Goal: Find specific page/section: Find specific page/section

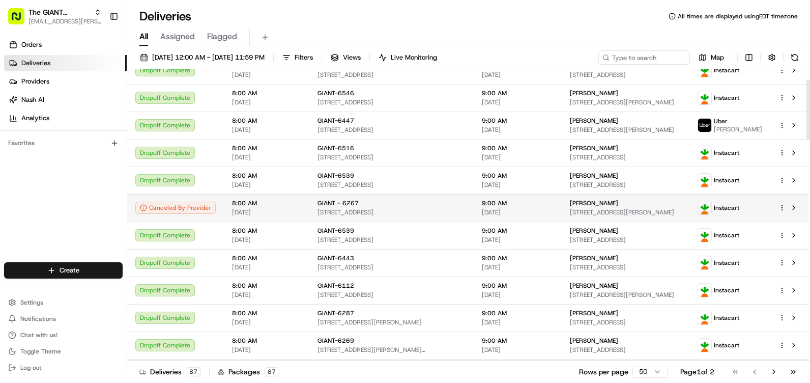
scroll to position [51, 0]
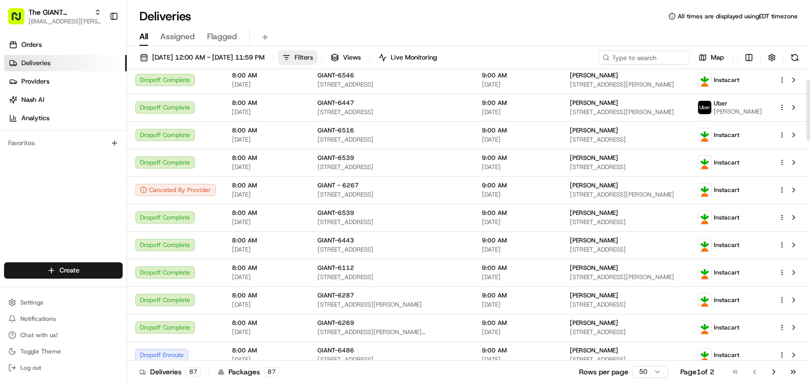
click at [318, 61] on button "Filters" at bounding box center [298, 57] width 40 height 14
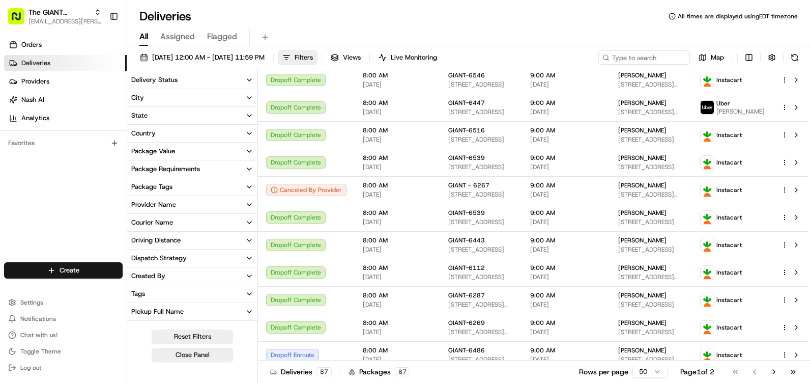
click at [171, 94] on button "City" at bounding box center [192, 97] width 130 height 17
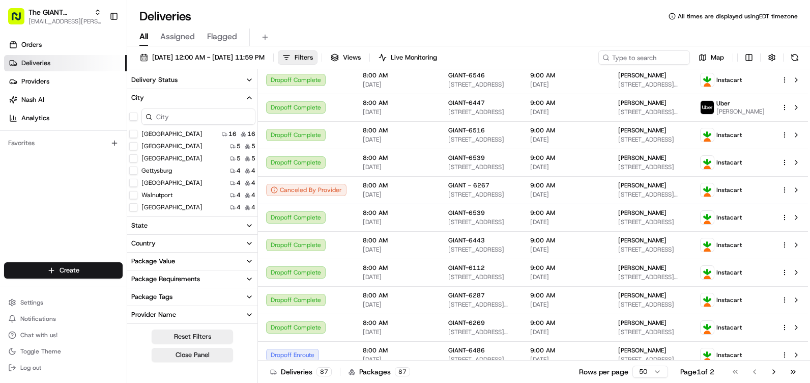
click at [188, 122] on input at bounding box center [198, 116] width 114 height 16
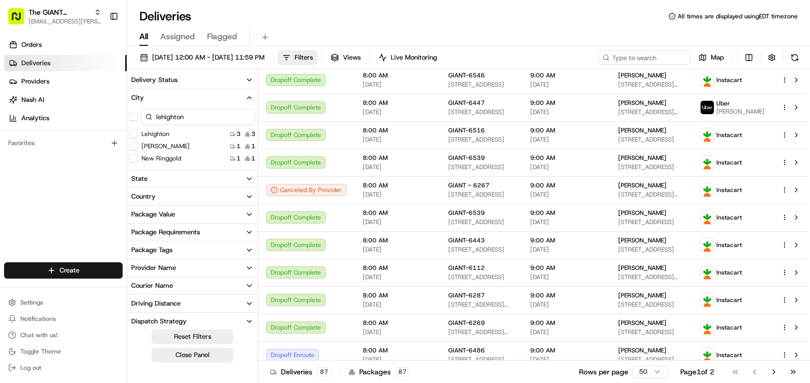
type input "lehighton"
click at [137, 135] on button "Lehighton" at bounding box center [133, 134] width 8 height 8
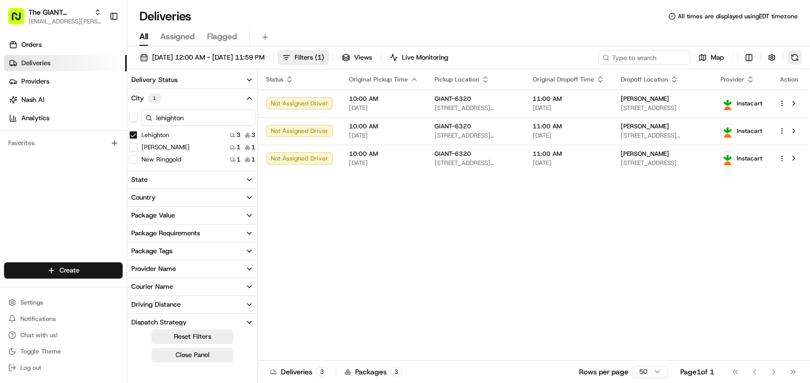
click at [799, 55] on button at bounding box center [795, 57] width 14 height 14
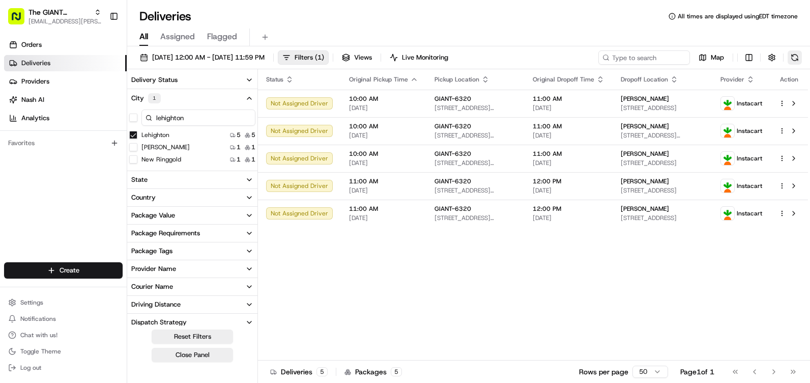
click at [792, 64] on button at bounding box center [795, 57] width 14 height 14
